Goal: Information Seeking & Learning: Check status

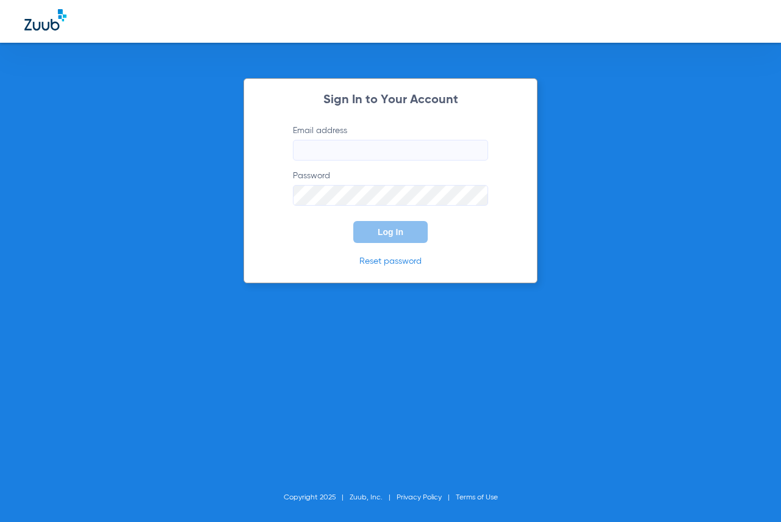
type input "[EMAIL_ADDRESS][DOMAIN_NAME]"
click at [372, 235] on button "Log In" at bounding box center [390, 232] width 74 height 22
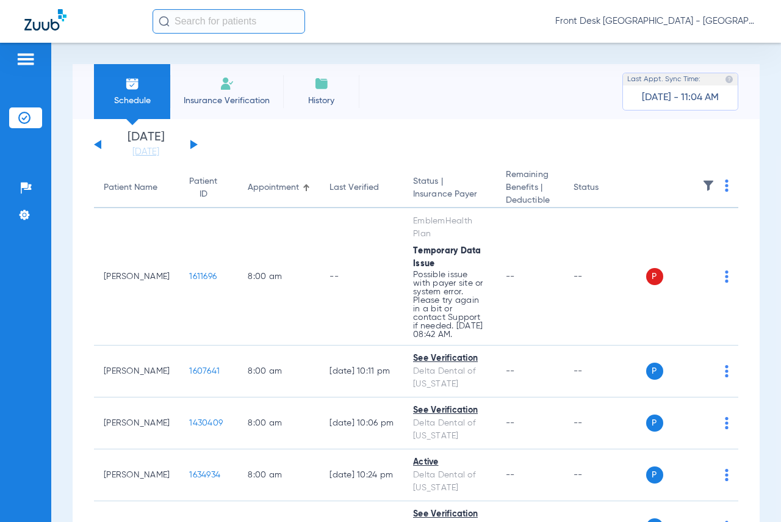
click at [192, 145] on button at bounding box center [193, 144] width 7 height 9
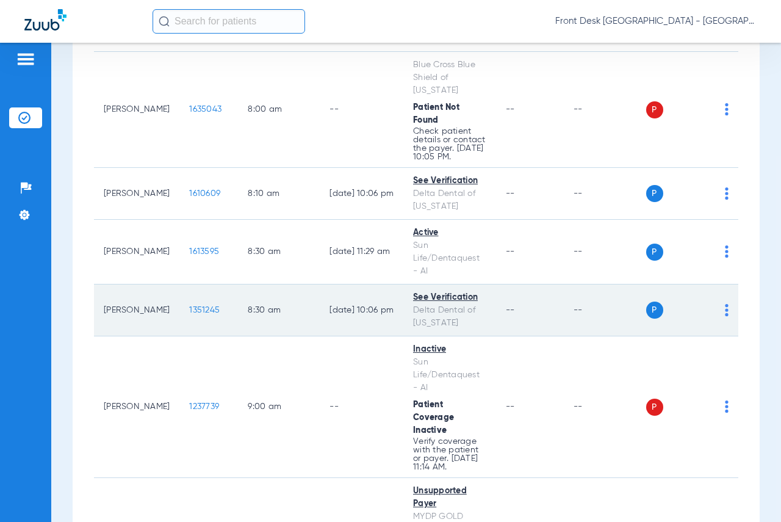
scroll to position [366, 0]
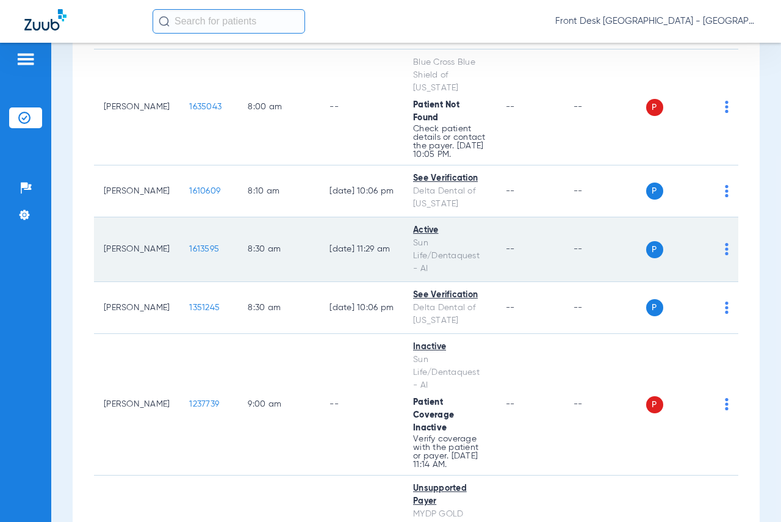
click at [189, 253] on span "1613595" at bounding box center [204, 249] width 30 height 9
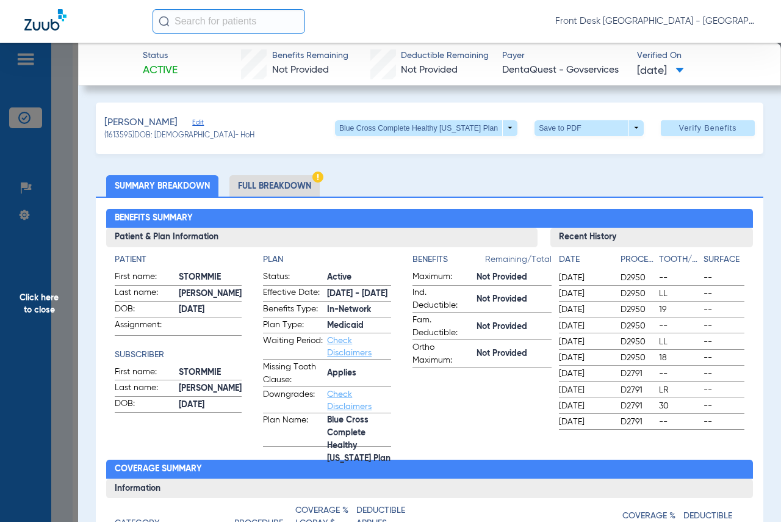
drag, startPoint x: 55, startPoint y: 302, endPoint x: 80, endPoint y: 301, distance: 25.0
click at [55, 302] on span "Click here to close" at bounding box center [39, 304] width 78 height 522
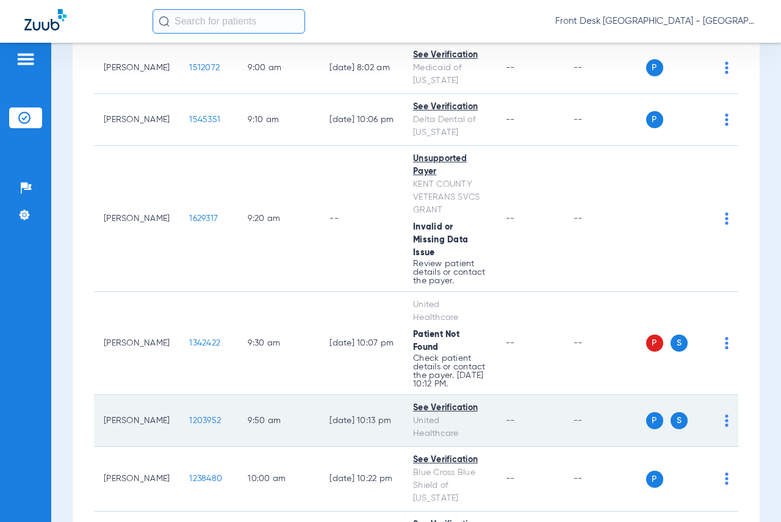
scroll to position [1159, 0]
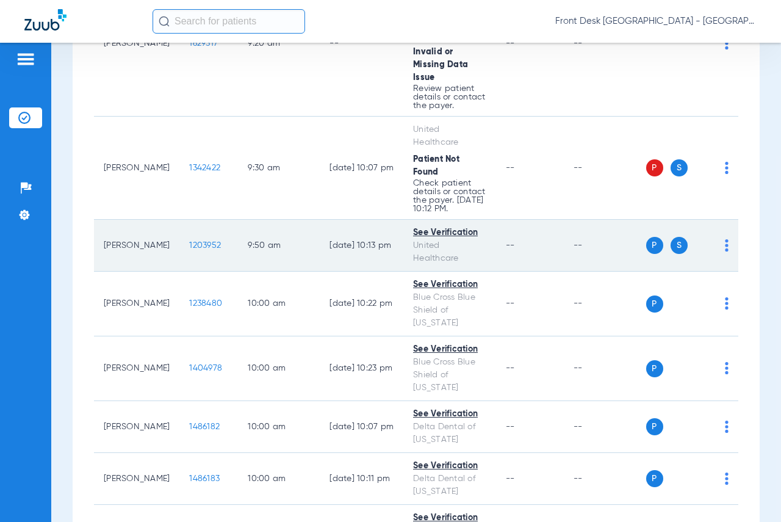
click at [190, 250] on span "1203952" at bounding box center [205, 245] width 32 height 9
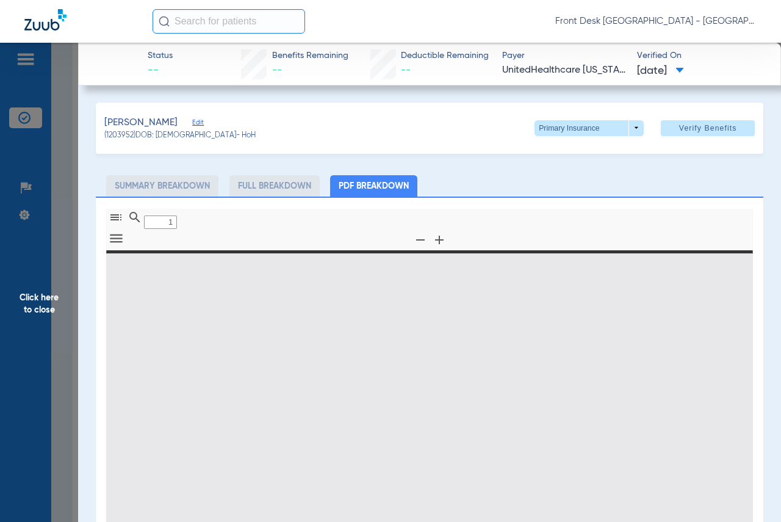
type input "0"
select select "page-width"
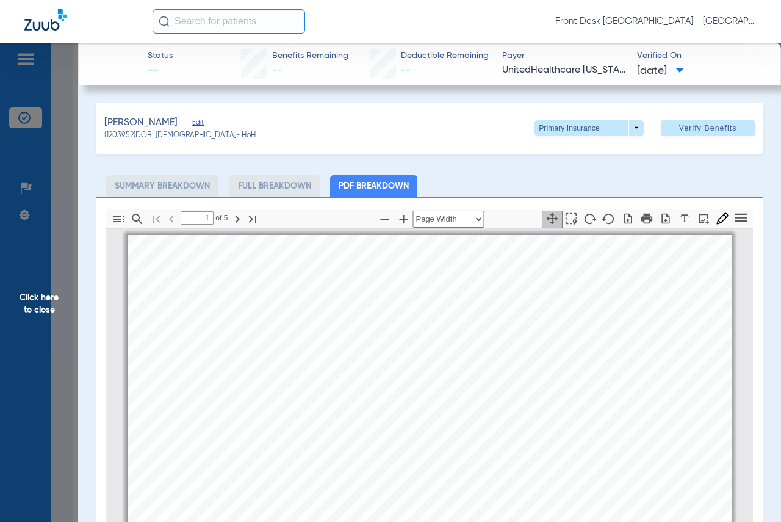
scroll to position [6, 0]
type input "2"
click at [38, 300] on span "Click here to close" at bounding box center [39, 304] width 78 height 522
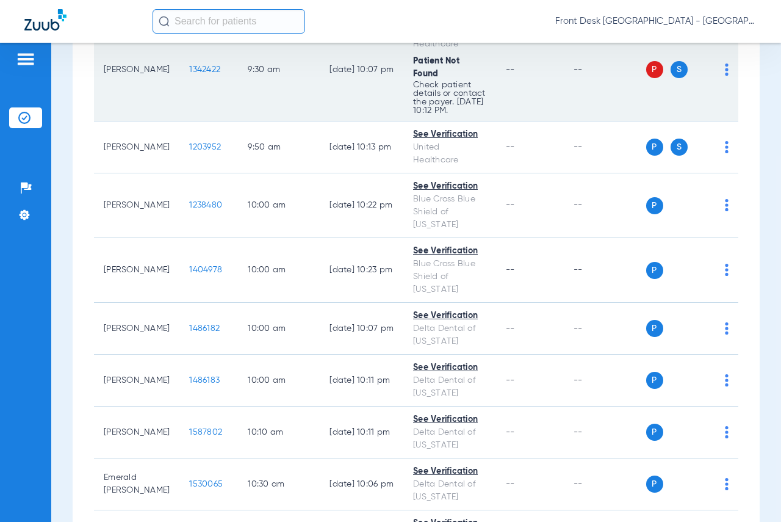
scroll to position [1342, 0]
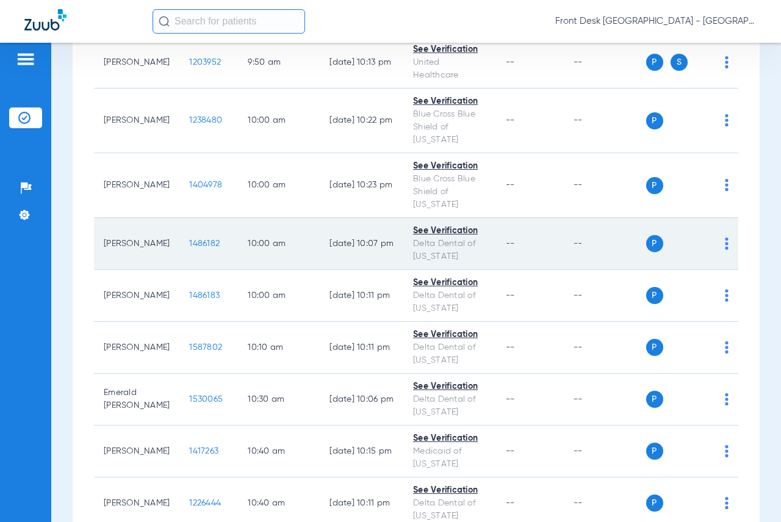
click at [194, 248] on span "1486182" at bounding box center [204, 243] width 31 height 9
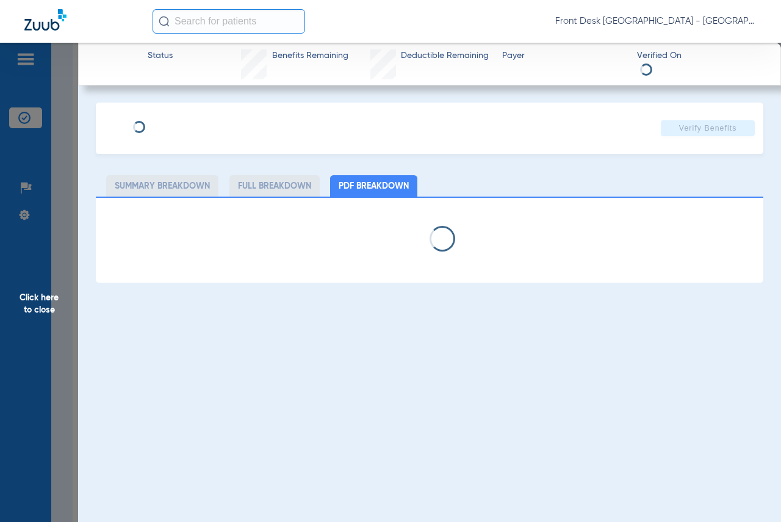
select select "page-width"
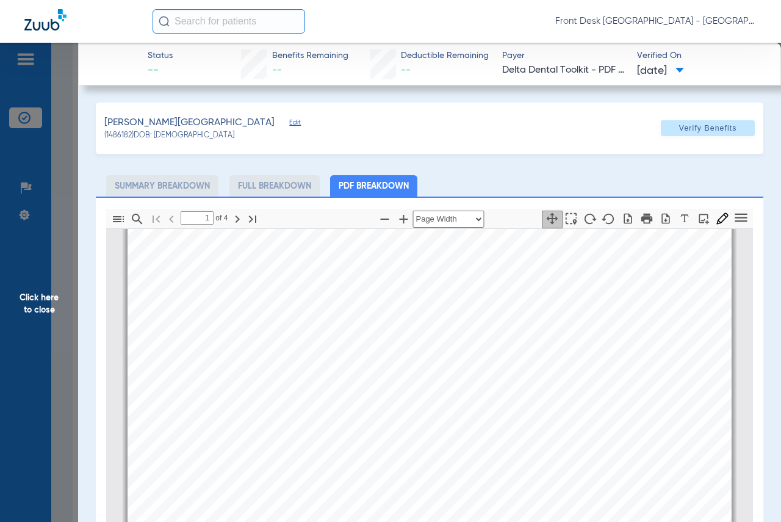
scroll to position [189, 0]
type input "4"
click at [15, 303] on span "Click here to close" at bounding box center [39, 304] width 78 height 522
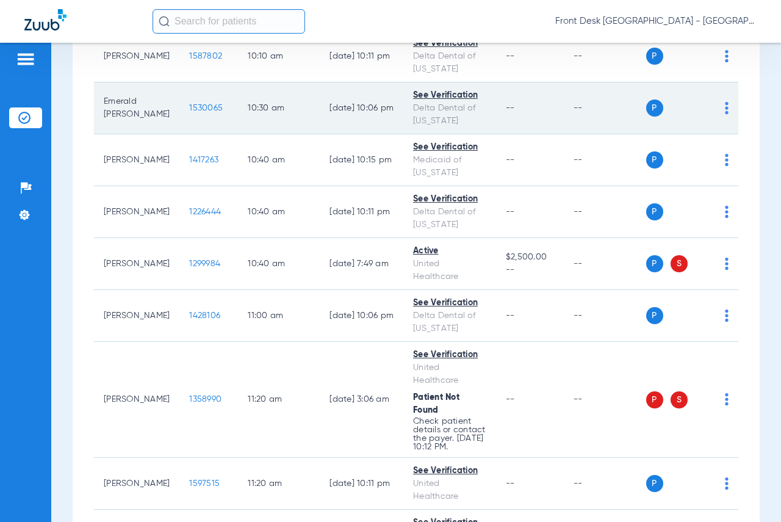
scroll to position [1709, 0]
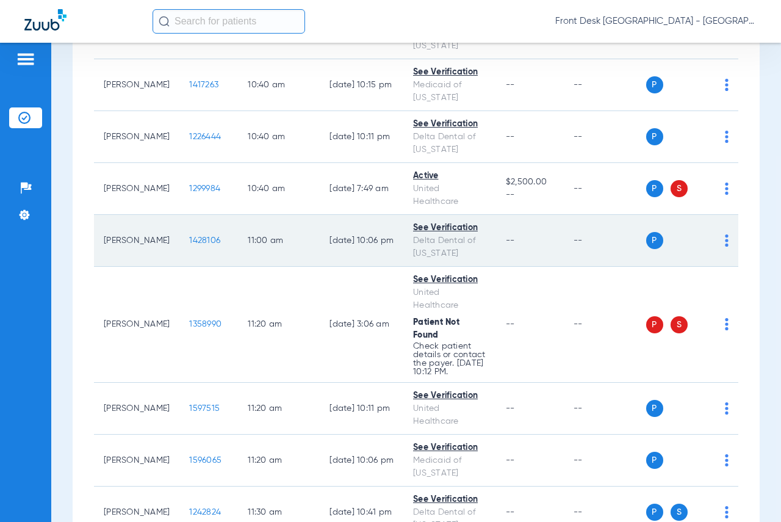
click at [195, 245] on span "1428106" at bounding box center [204, 240] width 31 height 9
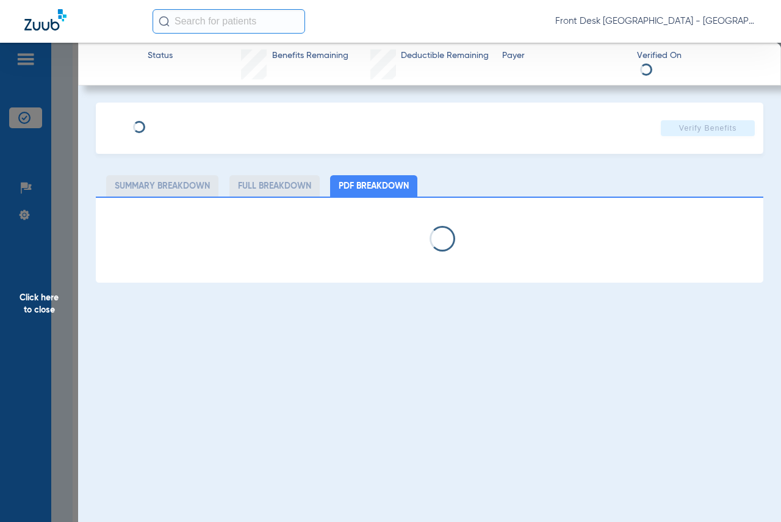
select select "page-width"
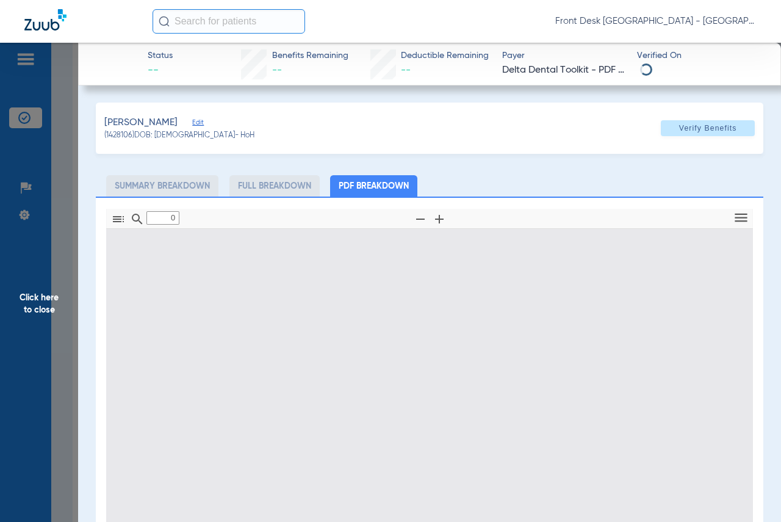
type input "1"
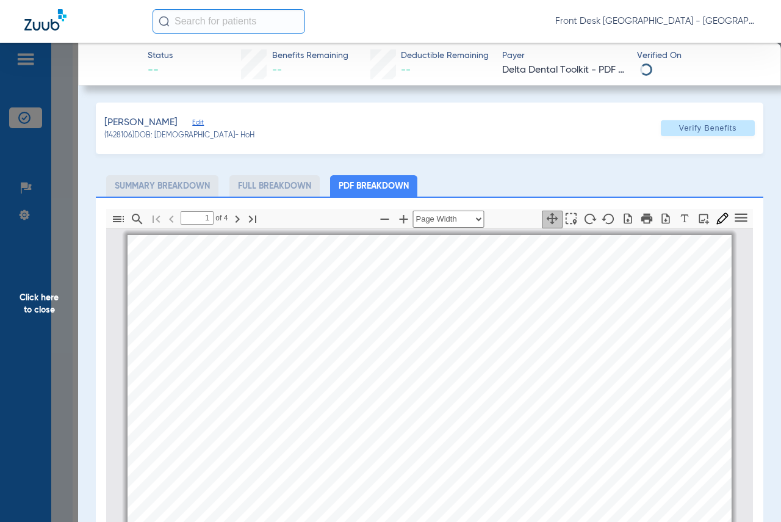
scroll to position [6, 0]
click at [51, 292] on span "Click here to close" at bounding box center [39, 304] width 78 height 522
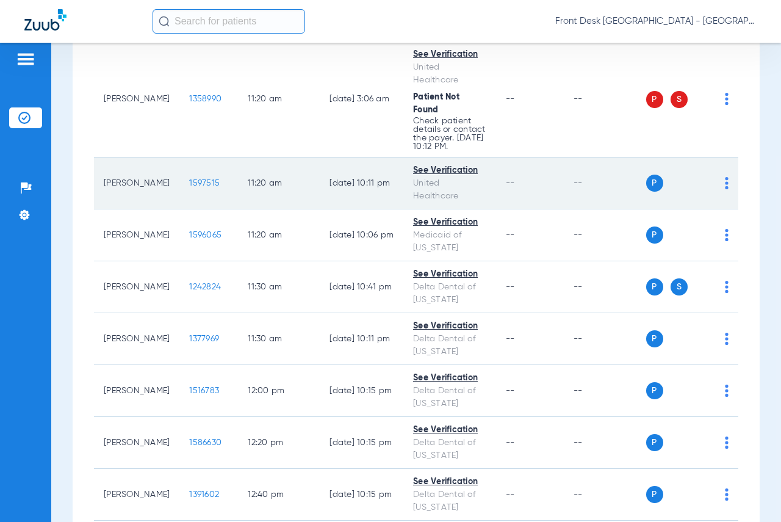
scroll to position [1953, 0]
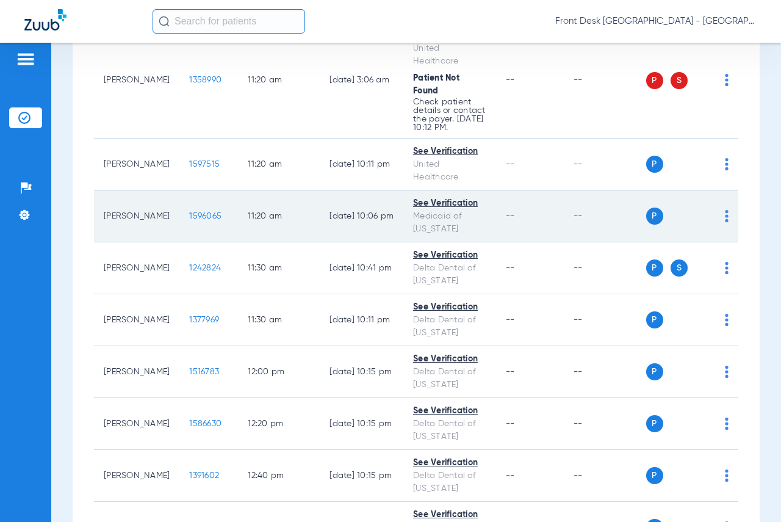
click at [193, 220] on span "1596065" at bounding box center [205, 216] width 32 height 9
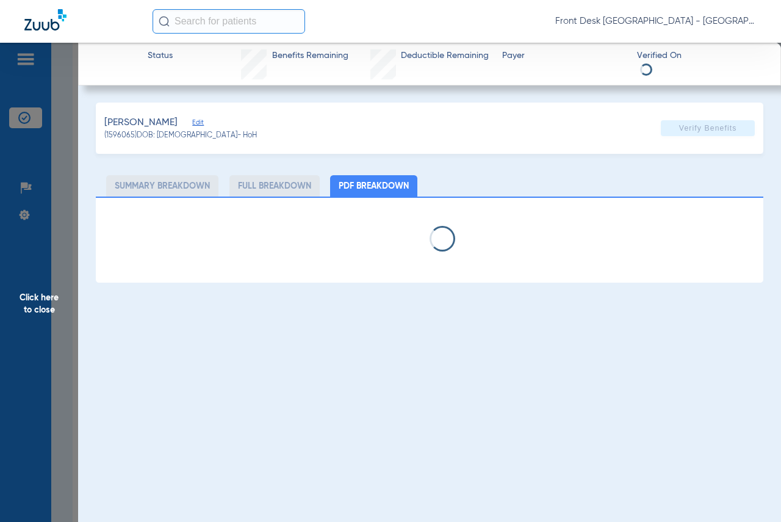
select select "page-width"
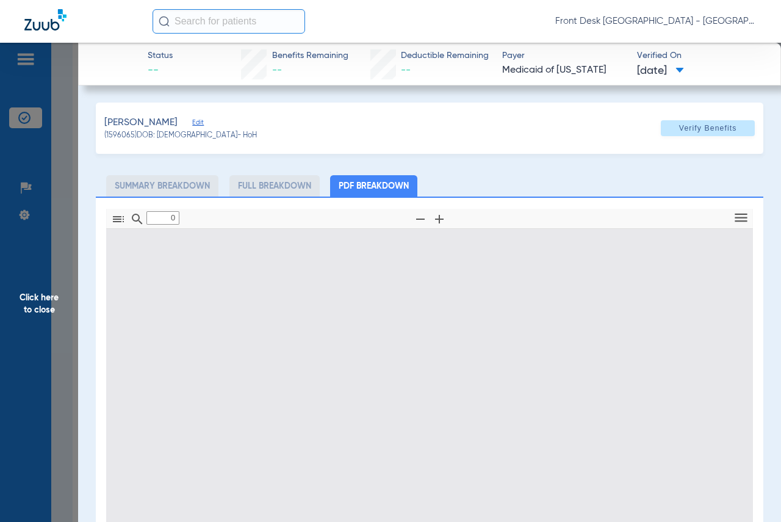
type input "1"
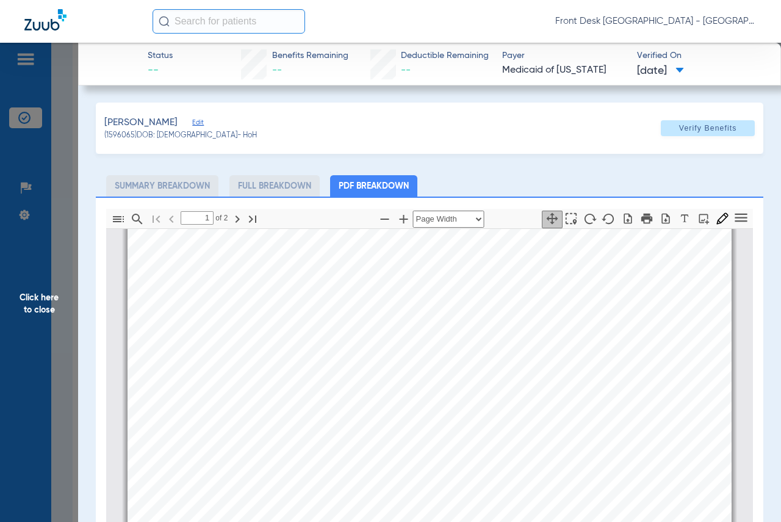
scroll to position [250, 0]
click at [54, 301] on span "Click here to close" at bounding box center [39, 304] width 78 height 522
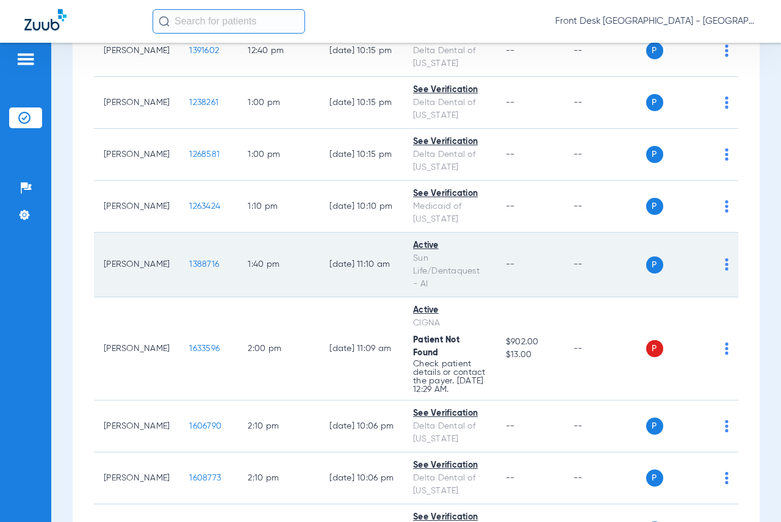
scroll to position [2380, 0]
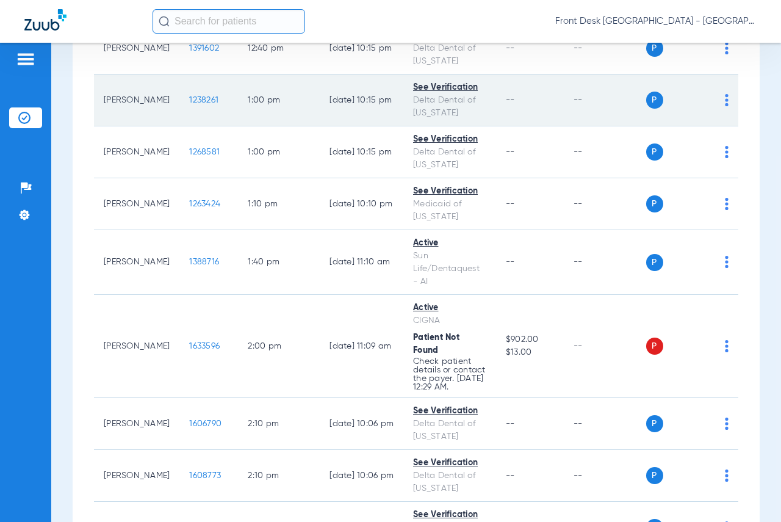
click at [195, 104] on span "1238261" at bounding box center [203, 100] width 29 height 9
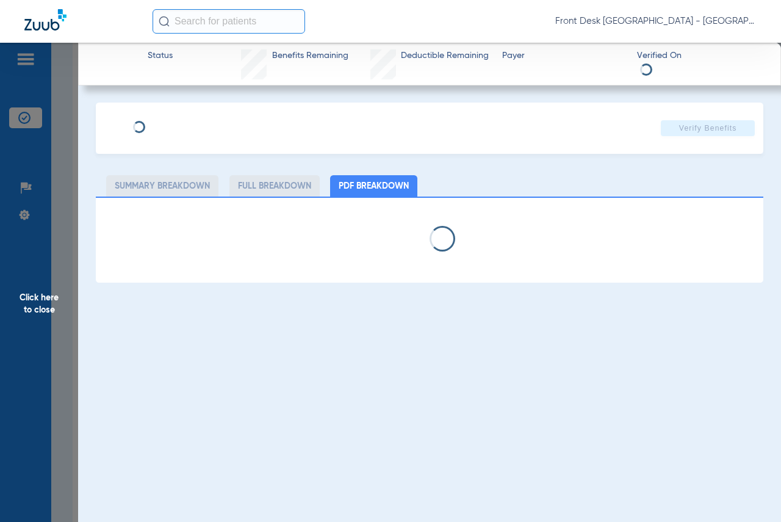
select select "page-width"
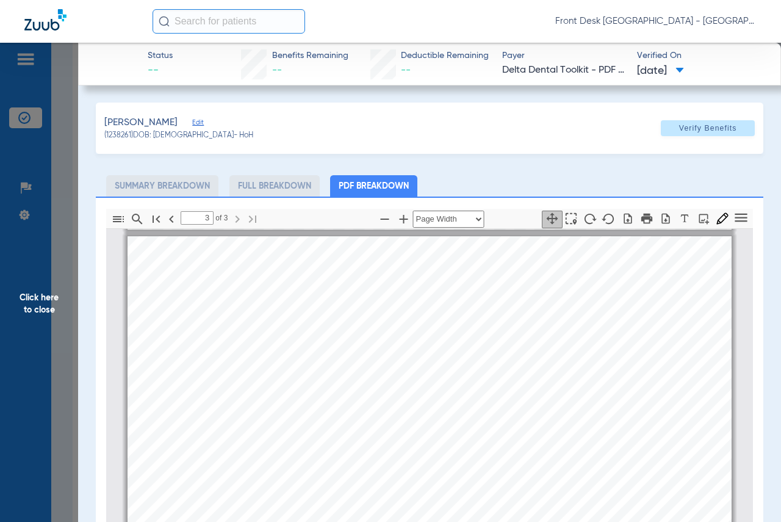
scroll to position [1563, 0]
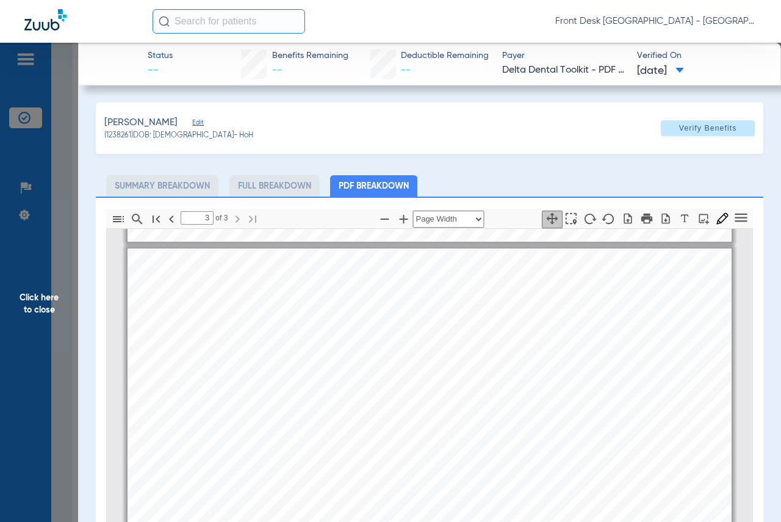
type input "2"
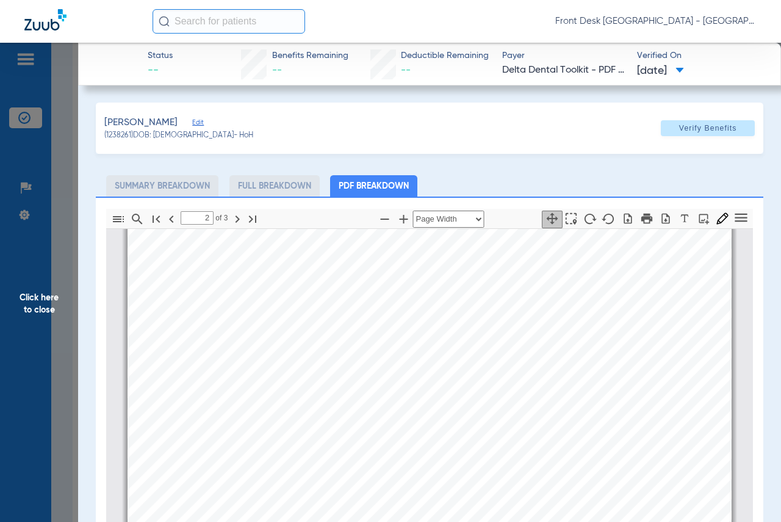
scroll to position [1136, 0]
click at [37, 304] on span "Click here to close" at bounding box center [39, 304] width 78 height 522
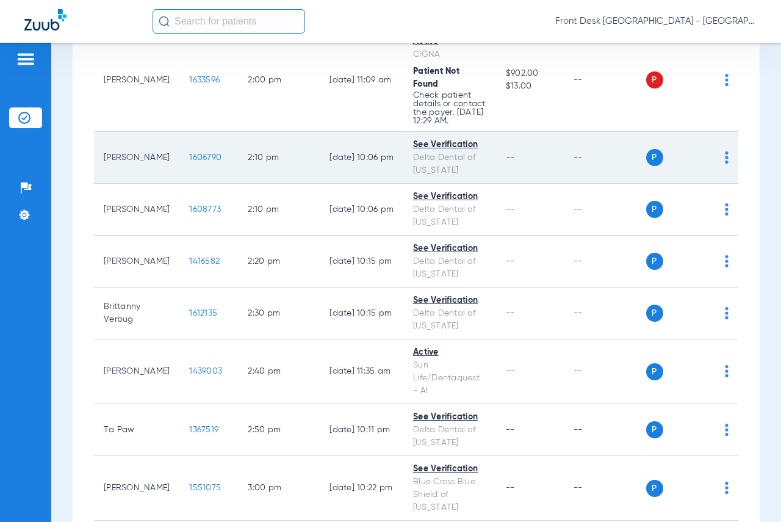
scroll to position [2624, 0]
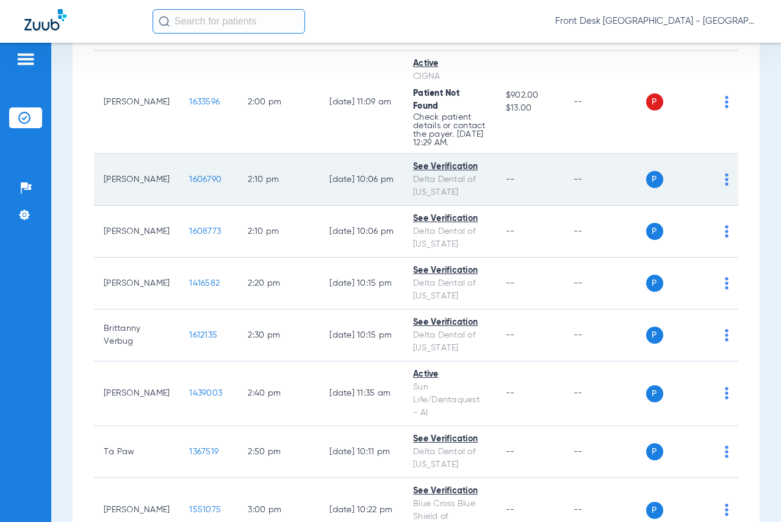
click at [189, 184] on span "1606790" at bounding box center [205, 179] width 32 height 9
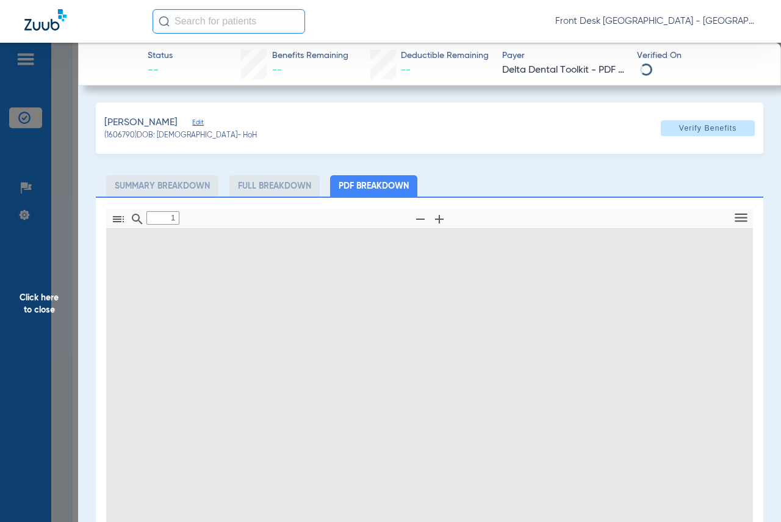
type input "0"
select select "page-width"
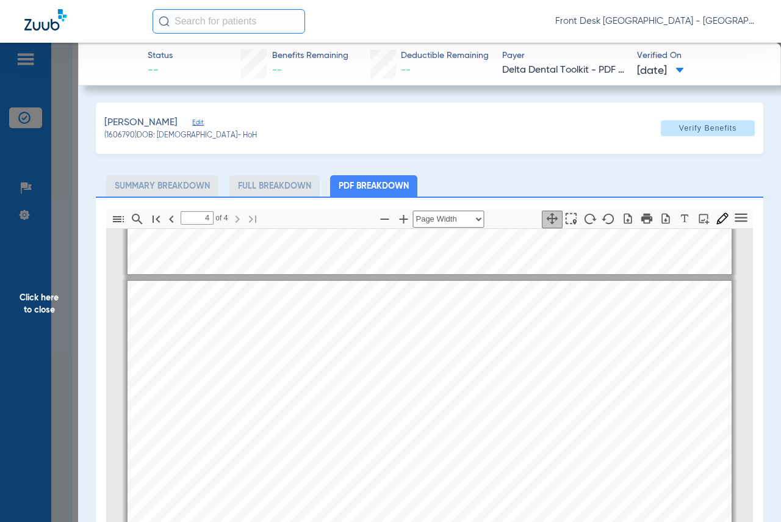
scroll to position [2291, 0]
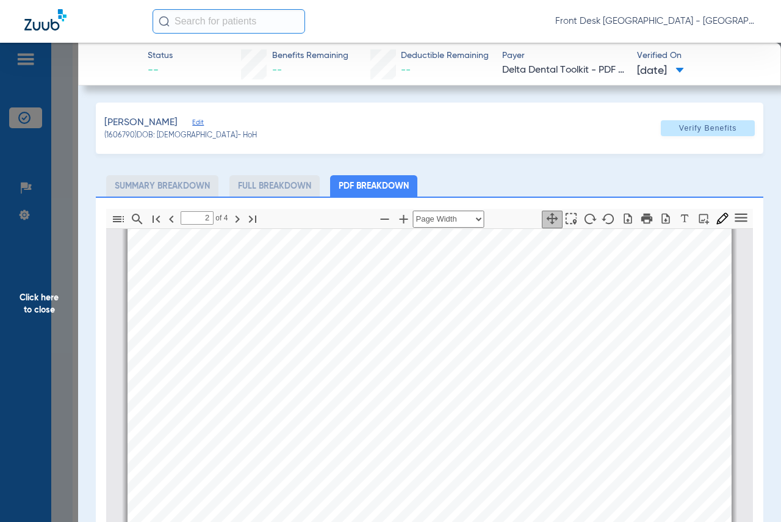
type input "1"
click at [48, 301] on span "Click here to close" at bounding box center [39, 304] width 78 height 522
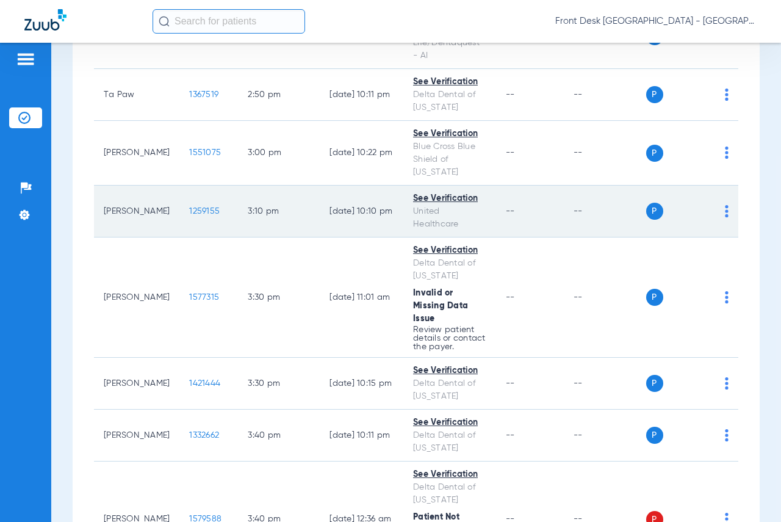
scroll to position [2990, 0]
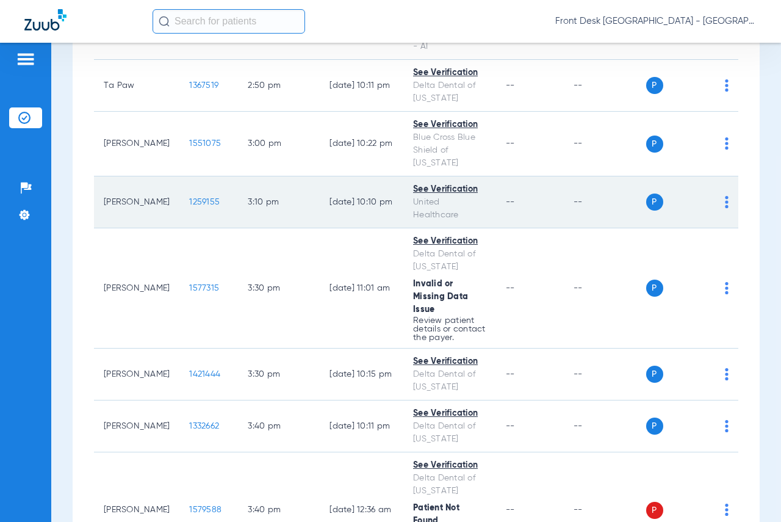
click at [189, 206] on span "1259155" at bounding box center [204, 202] width 31 height 9
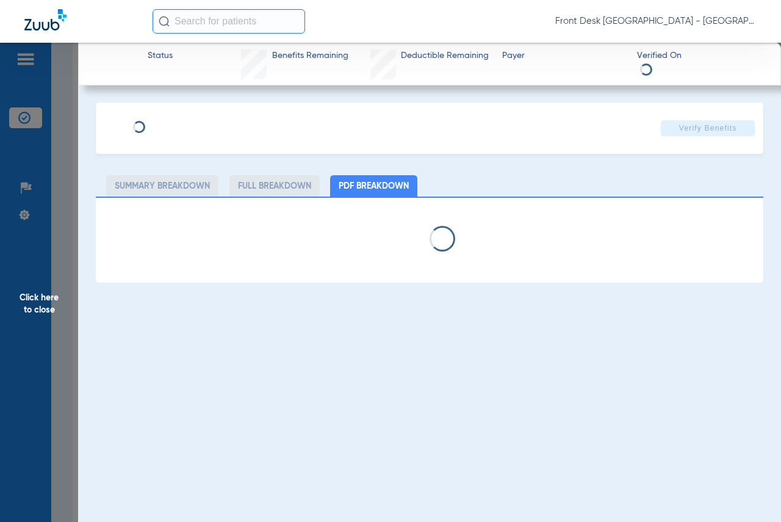
select select "page-width"
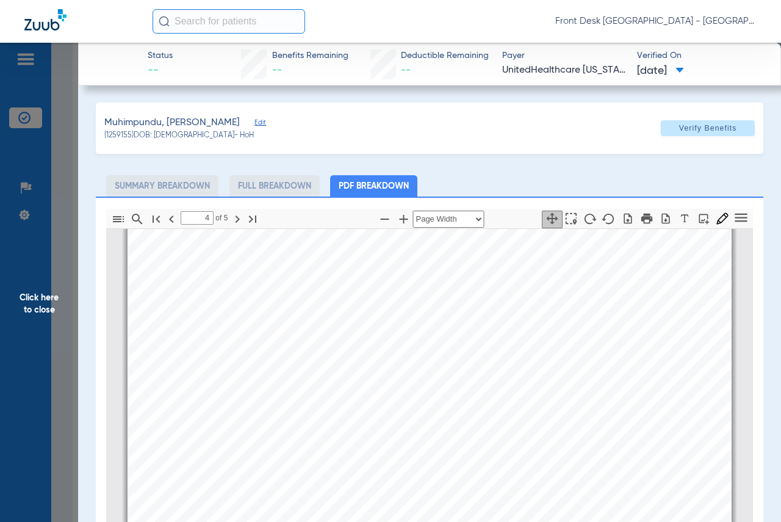
scroll to position [2569, 0]
type input "5"
click at [48, 297] on span "Click here to close" at bounding box center [39, 304] width 78 height 522
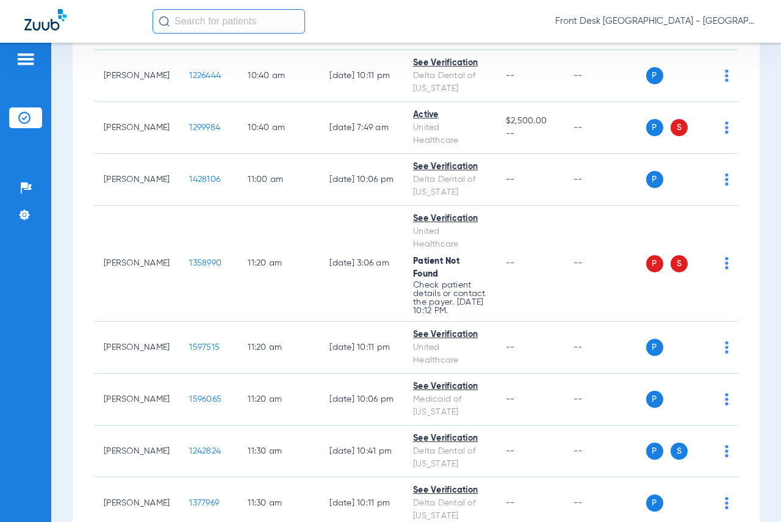
scroll to position [2136, 0]
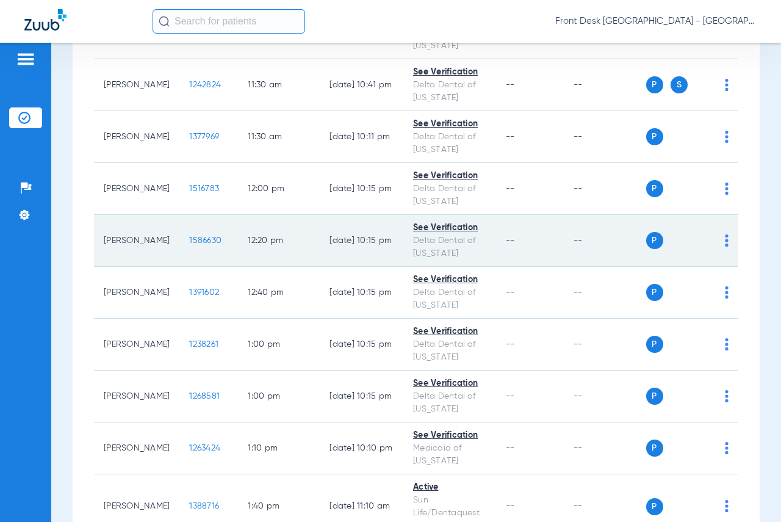
click at [195, 245] on span "1586630" at bounding box center [205, 240] width 32 height 9
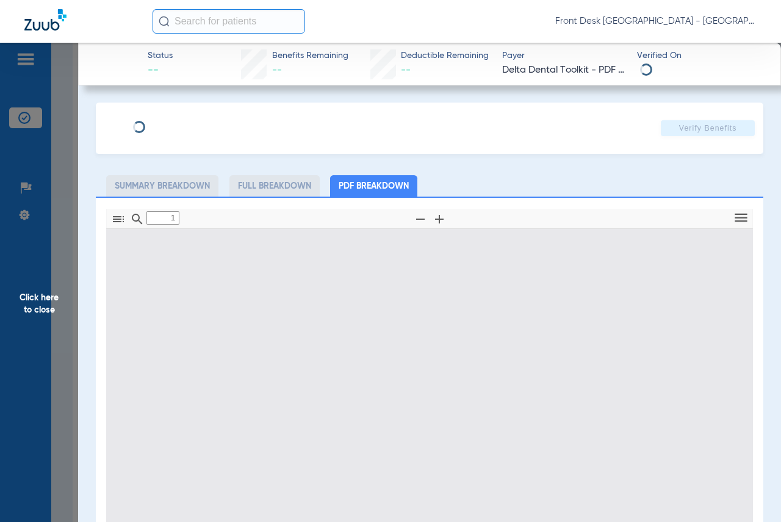
type input "0"
select select "page-width"
type input "1"
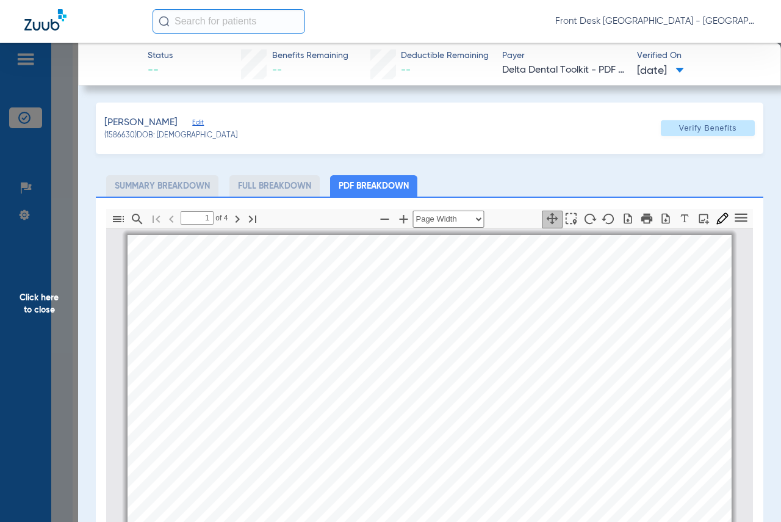
scroll to position [6, 0]
click at [49, 303] on span "Click here to close" at bounding box center [39, 304] width 78 height 522
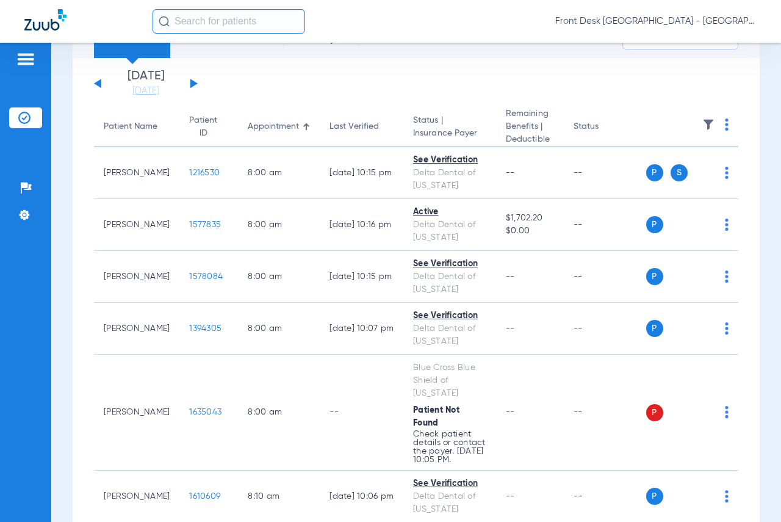
scroll to position [0, 0]
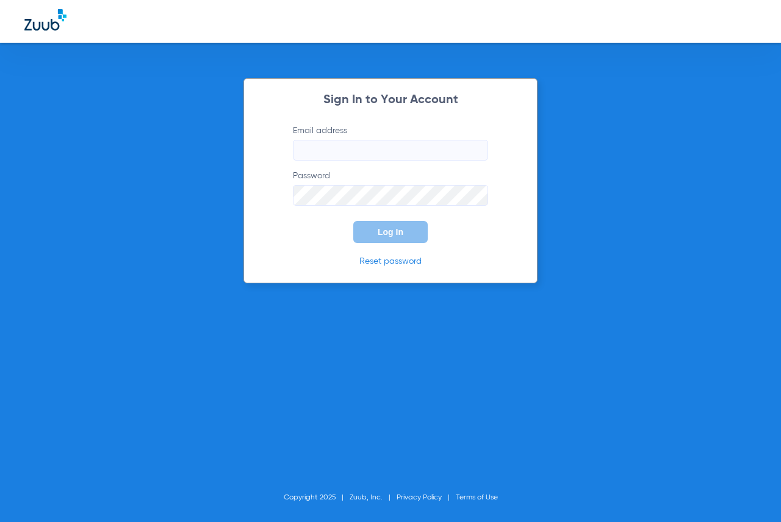
type input "[EMAIL_ADDRESS][DOMAIN_NAME]"
